Goal: Navigation & Orientation: Find specific page/section

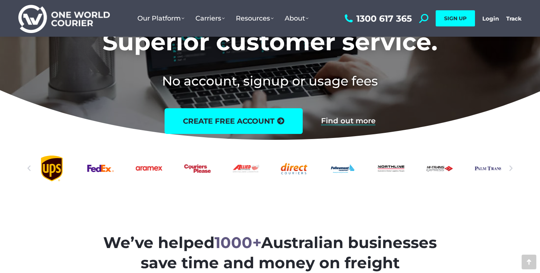
scroll to position [116, 0]
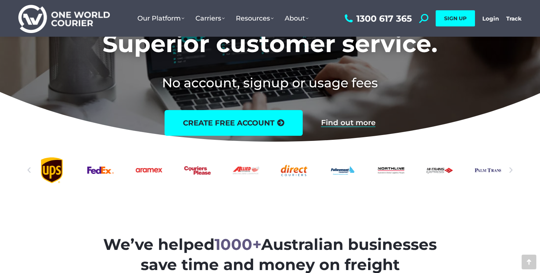
click at [28, 172] on icon "Previous slide" at bounding box center [28, 170] width 7 height 7
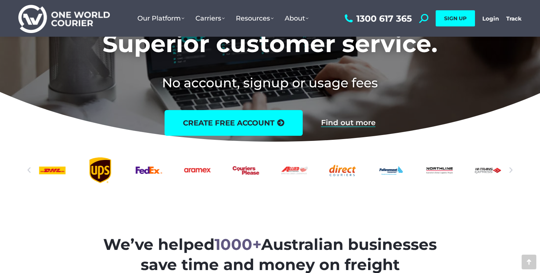
click at [28, 172] on icon "Previous slide" at bounding box center [28, 170] width 7 height 7
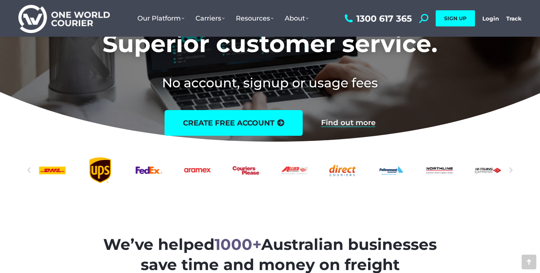
click at [30, 171] on icon "Previous slide" at bounding box center [28, 170] width 7 height 7
click at [32, 169] on icon "Previous slide" at bounding box center [28, 170] width 7 height 7
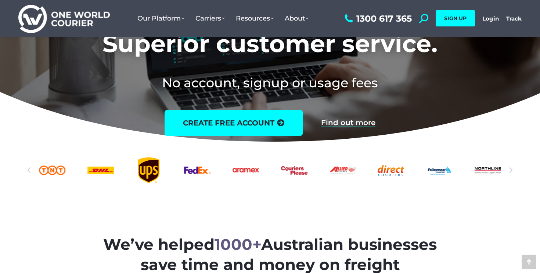
click at [31, 169] on icon "Previous slide" at bounding box center [28, 170] width 7 height 7
click at [32, 169] on icon "Previous slide" at bounding box center [28, 170] width 7 height 7
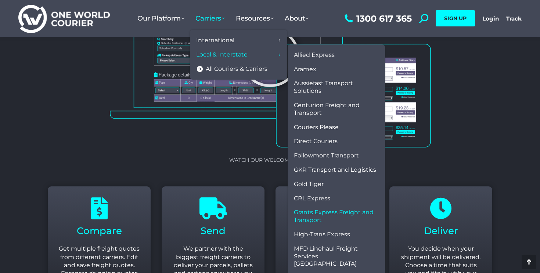
scroll to position [799, 0]
